Goal: Task Accomplishment & Management: Use online tool/utility

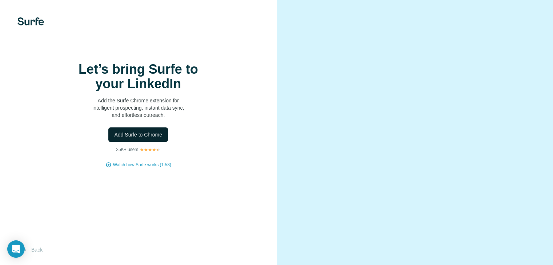
click at [142, 138] on span "Add Surfe to Chrome" at bounding box center [138, 134] width 48 height 7
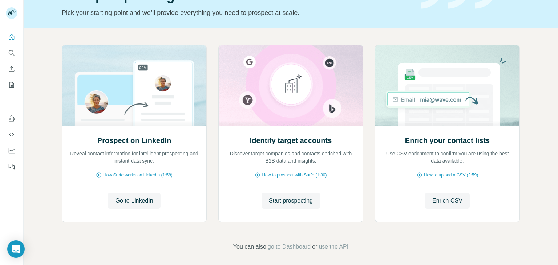
scroll to position [49, 0]
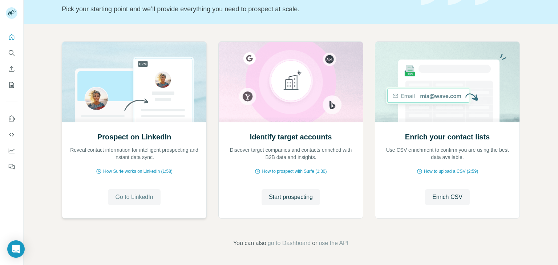
click at [134, 199] on span "Go to LinkedIn" at bounding box center [134, 197] width 38 height 9
